Goal: Find specific page/section: Find specific page/section

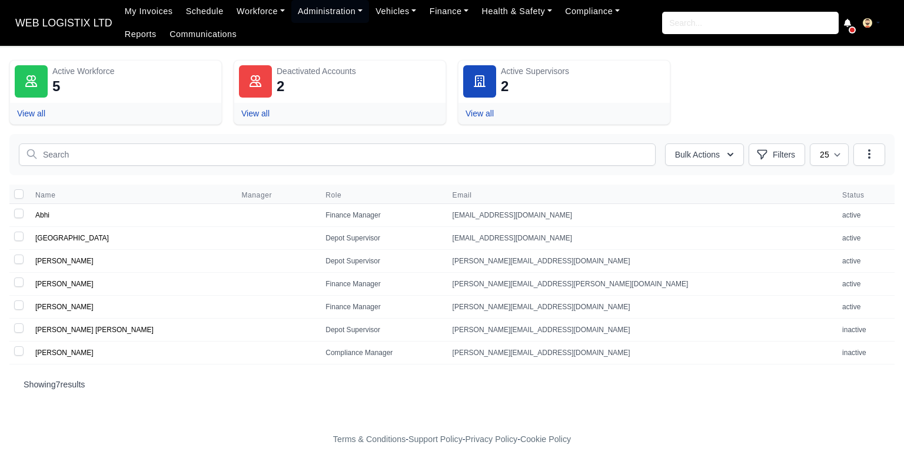
click at [28, 29] on span "WEB LOGISTIX LTD" at bounding box center [63, 23] width 109 height 24
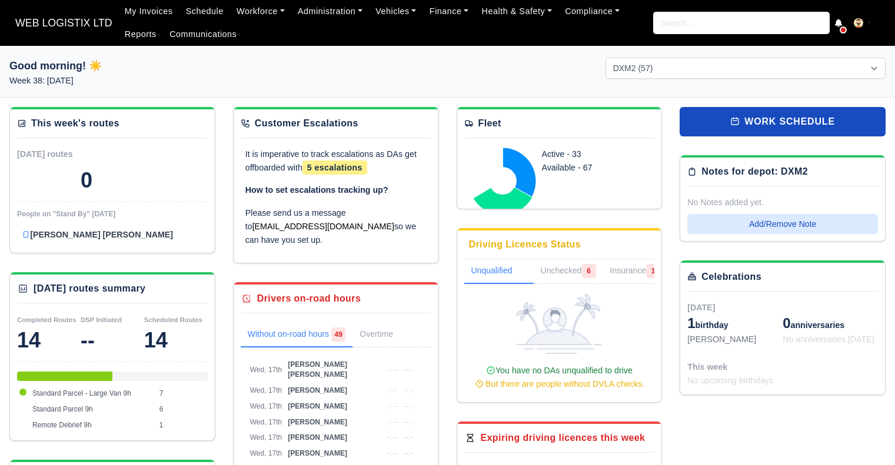
select select "1"
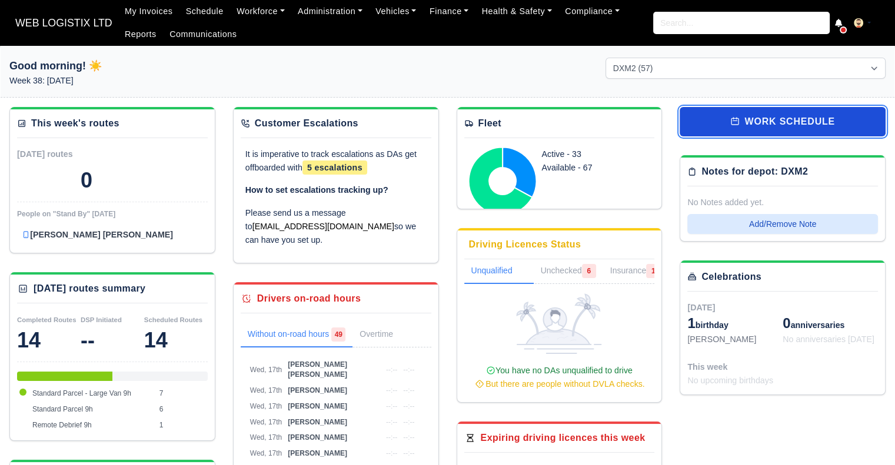
click at [874, 119] on link "work schedule" at bounding box center [783, 121] width 206 height 29
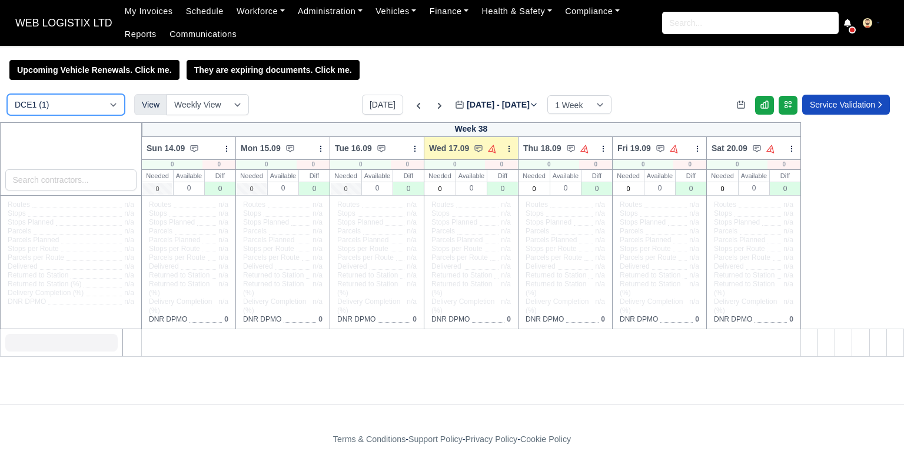
click at [57, 103] on select "DCE1 (1) DWN2 (43) DXM2 (57)" at bounding box center [66, 104] width 118 height 21
select select "1"
click at [7, 95] on select "DCE1 (1) DWN2 (43) DXM2 (57)" at bounding box center [66, 104] width 118 height 21
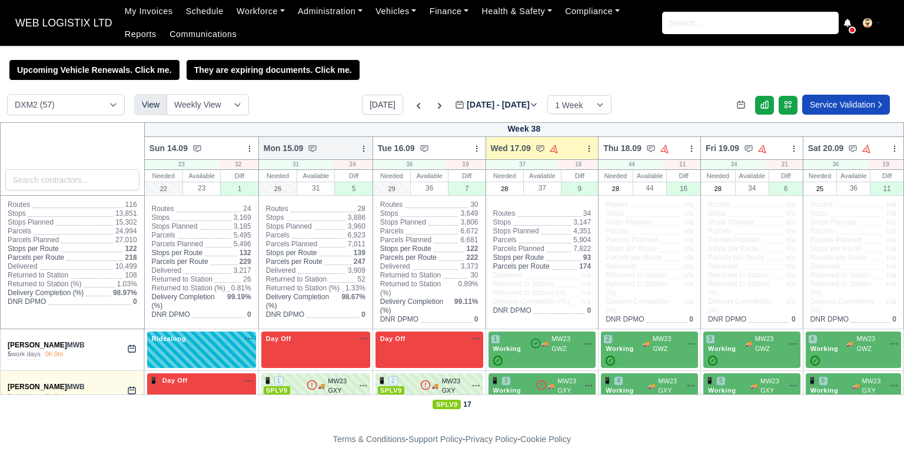
click at [360, 154] on div at bounding box center [364, 148] width 8 height 12
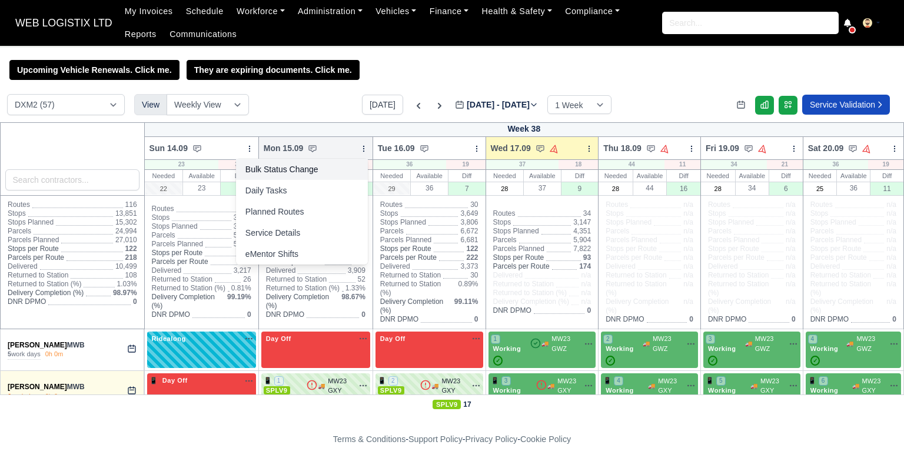
click at [339, 172] on link "Bulk Status Change" at bounding box center [302, 169] width 132 height 21
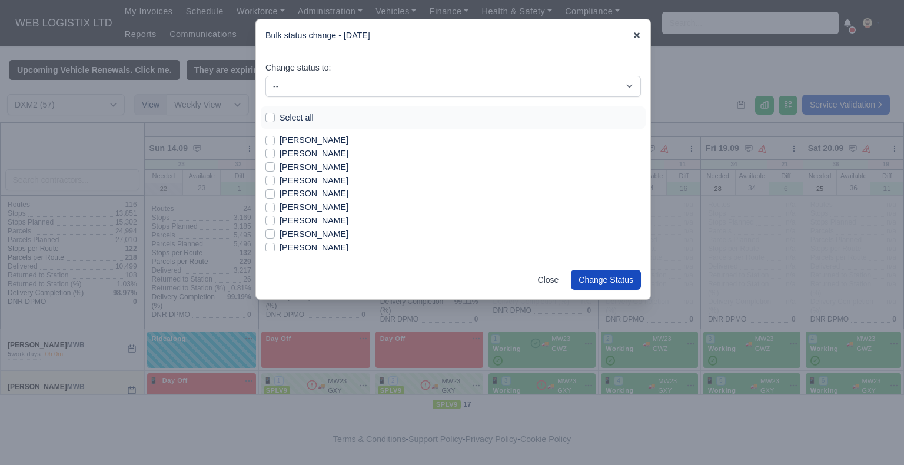
click at [636, 32] on icon at bounding box center [637, 35] width 8 height 8
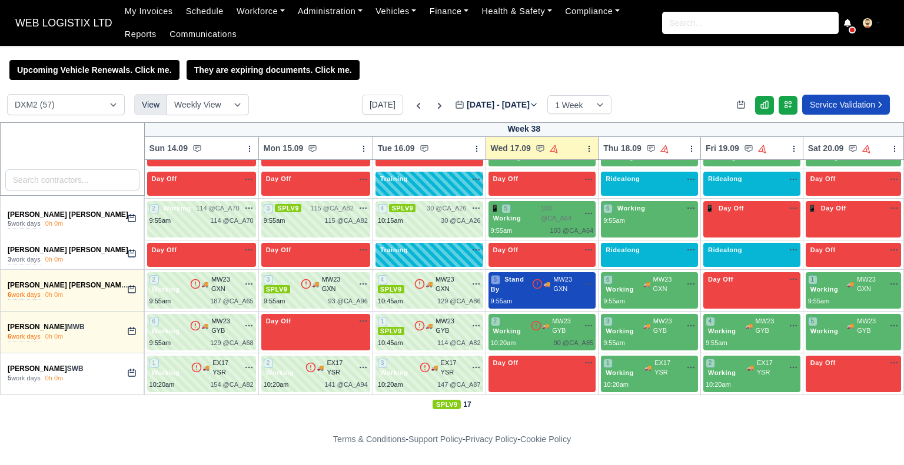
scroll to position [1941, 0]
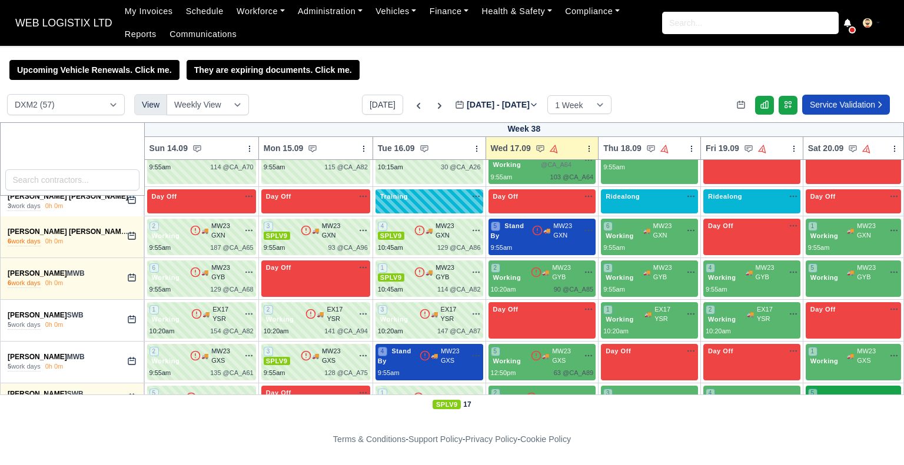
drag, startPoint x: 0, startPoint y: 338, endPoint x: 831, endPoint y: 382, distance: 832.0
copy tbody "Adam Taylor MWB 5 work days 0h 0m Ridealong Day Off Available Day Off Available…"
click at [76, 102] on select "DCE1 (1) DWN2 (43) DXM2 (57)" at bounding box center [66, 104] width 118 height 21
click at [256, 11] on link "Workforce" at bounding box center [260, 11] width 61 height 23
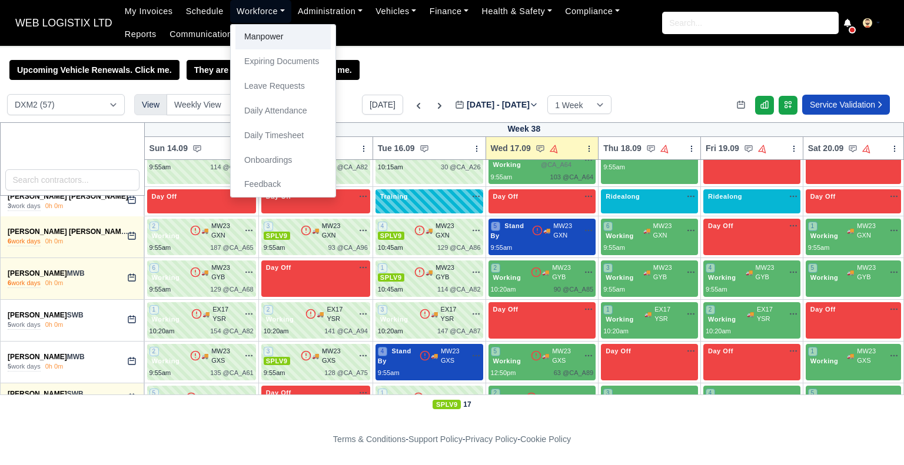
click at [253, 32] on link "Manpower" at bounding box center [282, 37] width 95 height 25
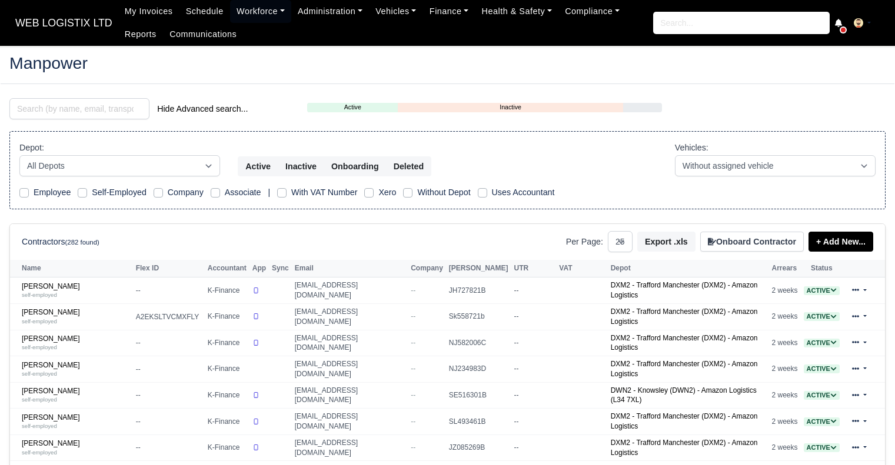
select select "25"
click at [87, 105] on input "search" at bounding box center [79, 108] width 140 height 21
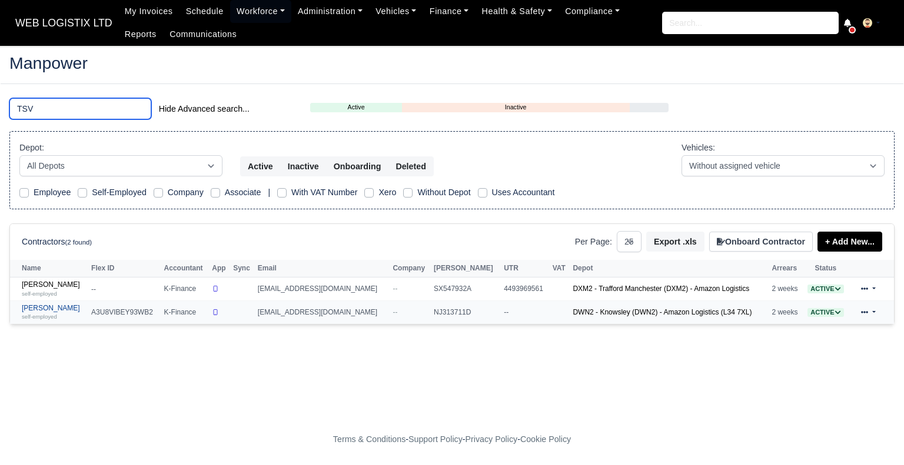
type input "TSV"
click at [34, 314] on small "self-employed" at bounding box center [39, 317] width 35 height 6
